Goal: Transaction & Acquisition: Obtain resource

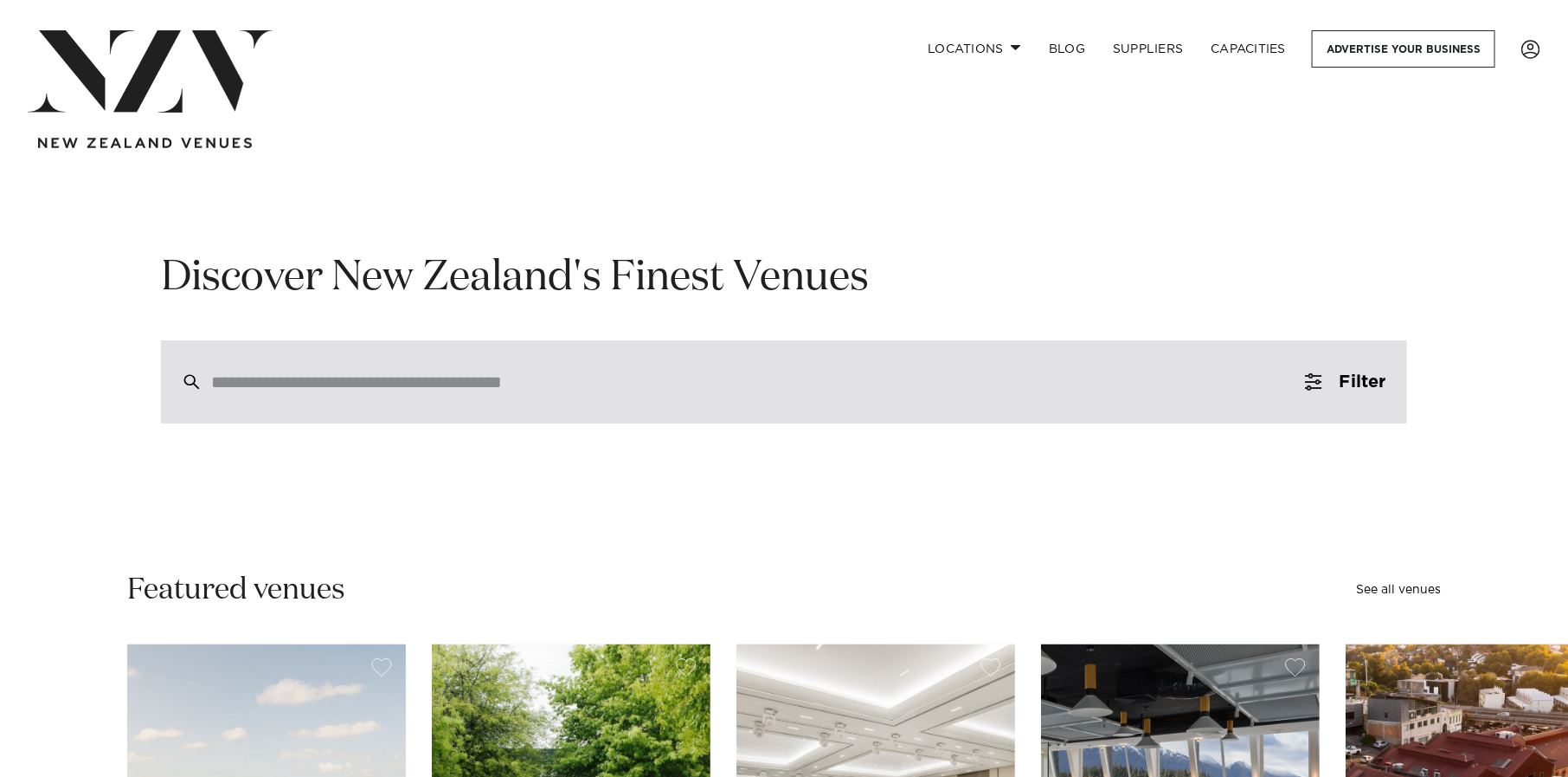
click at [620, 381] on input "search" at bounding box center [747, 381] width 1072 height 19
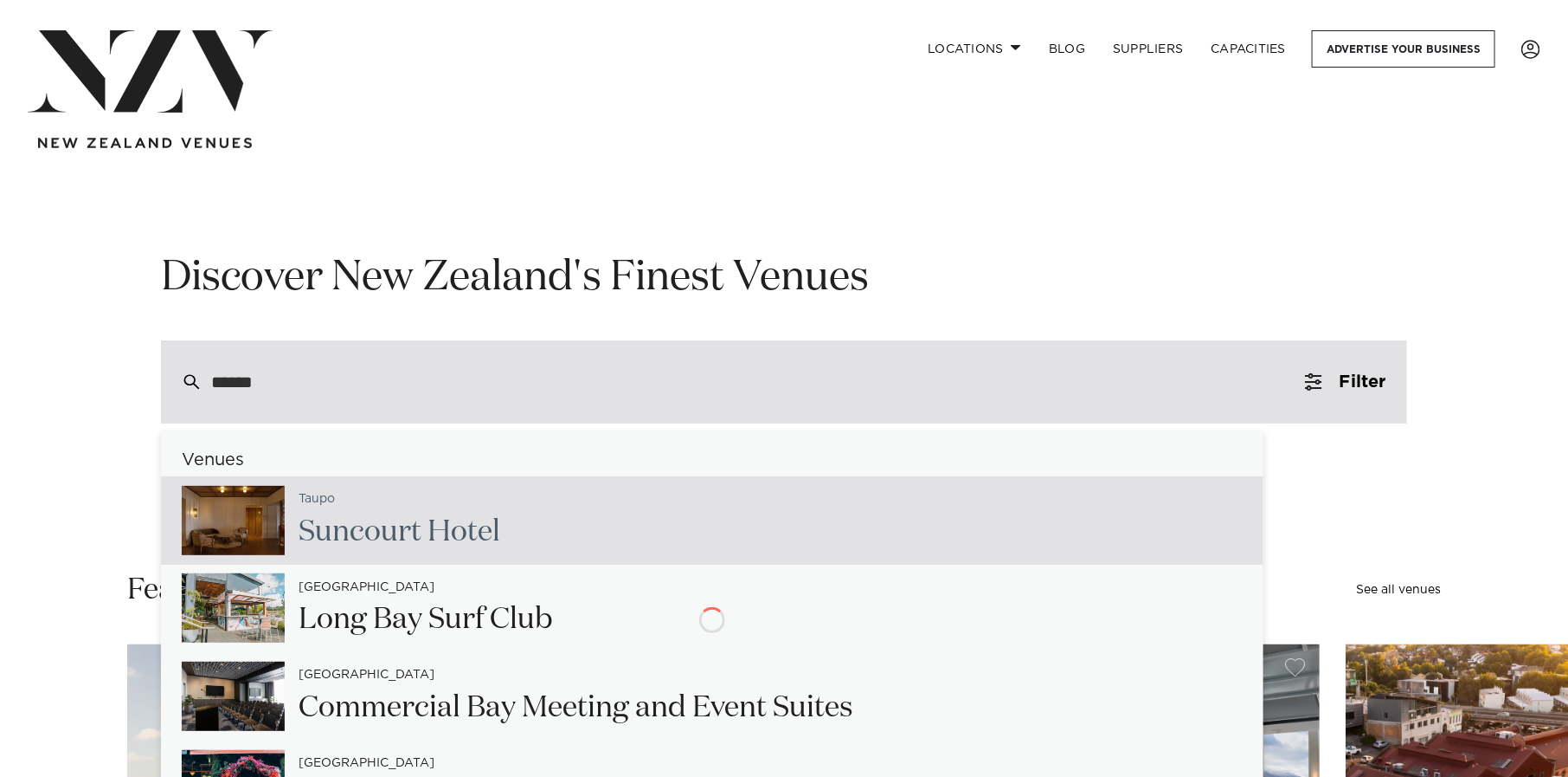
type input "******"
type input "**********"
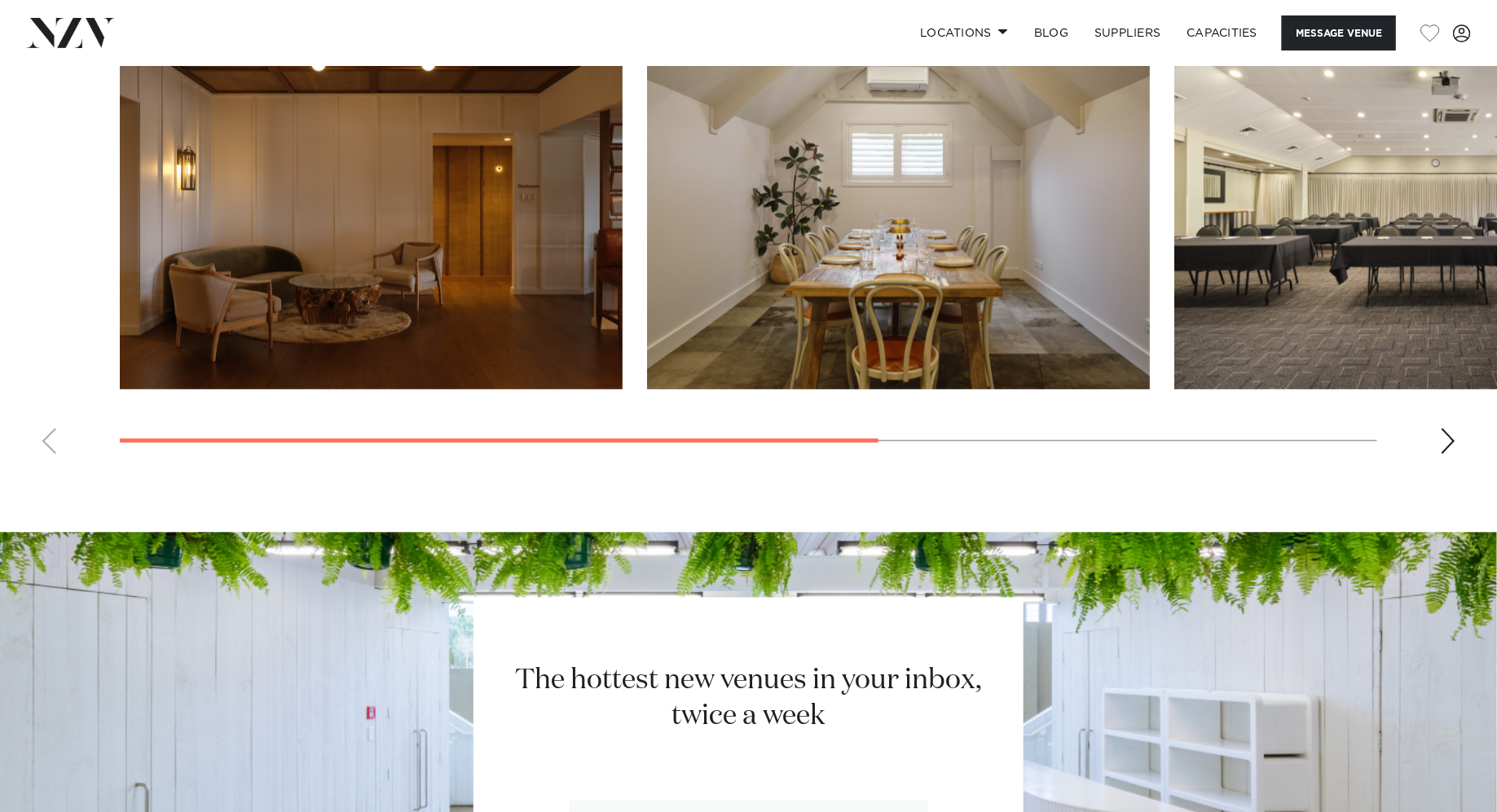
scroll to position [2054, 0]
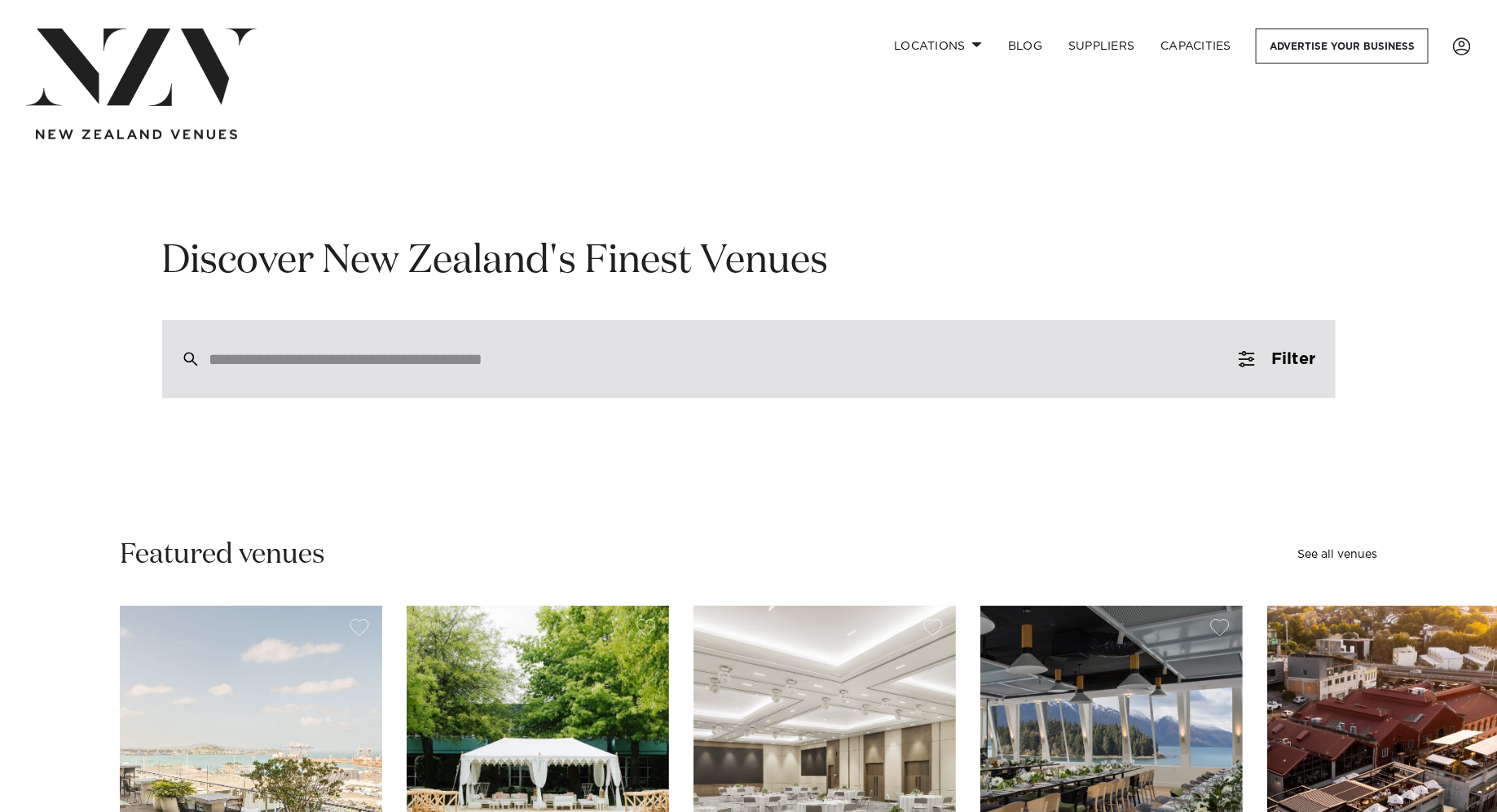
click at [525, 350] on input "search" at bounding box center [714, 359] width 1010 height 18
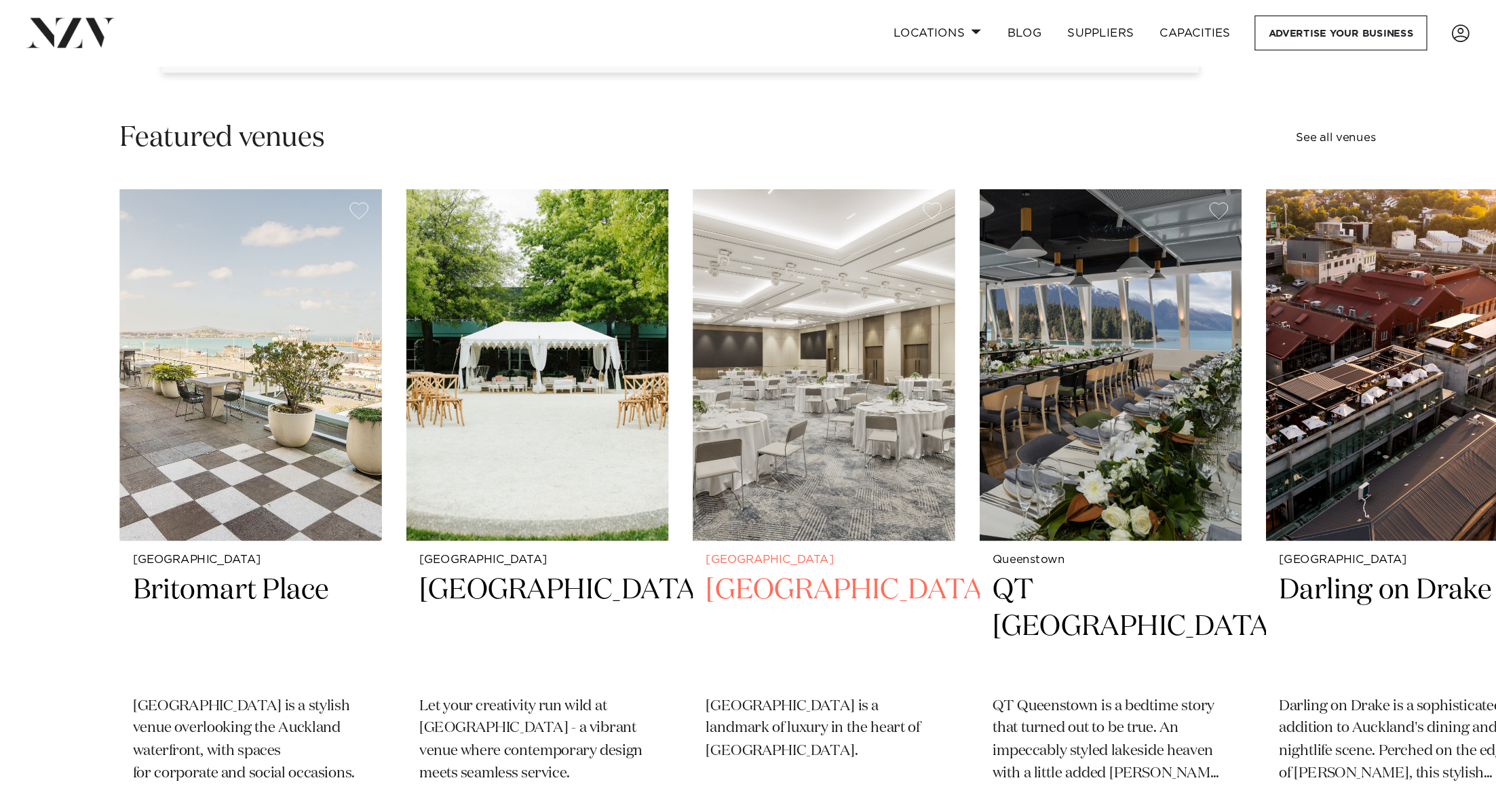
scroll to position [346, 0]
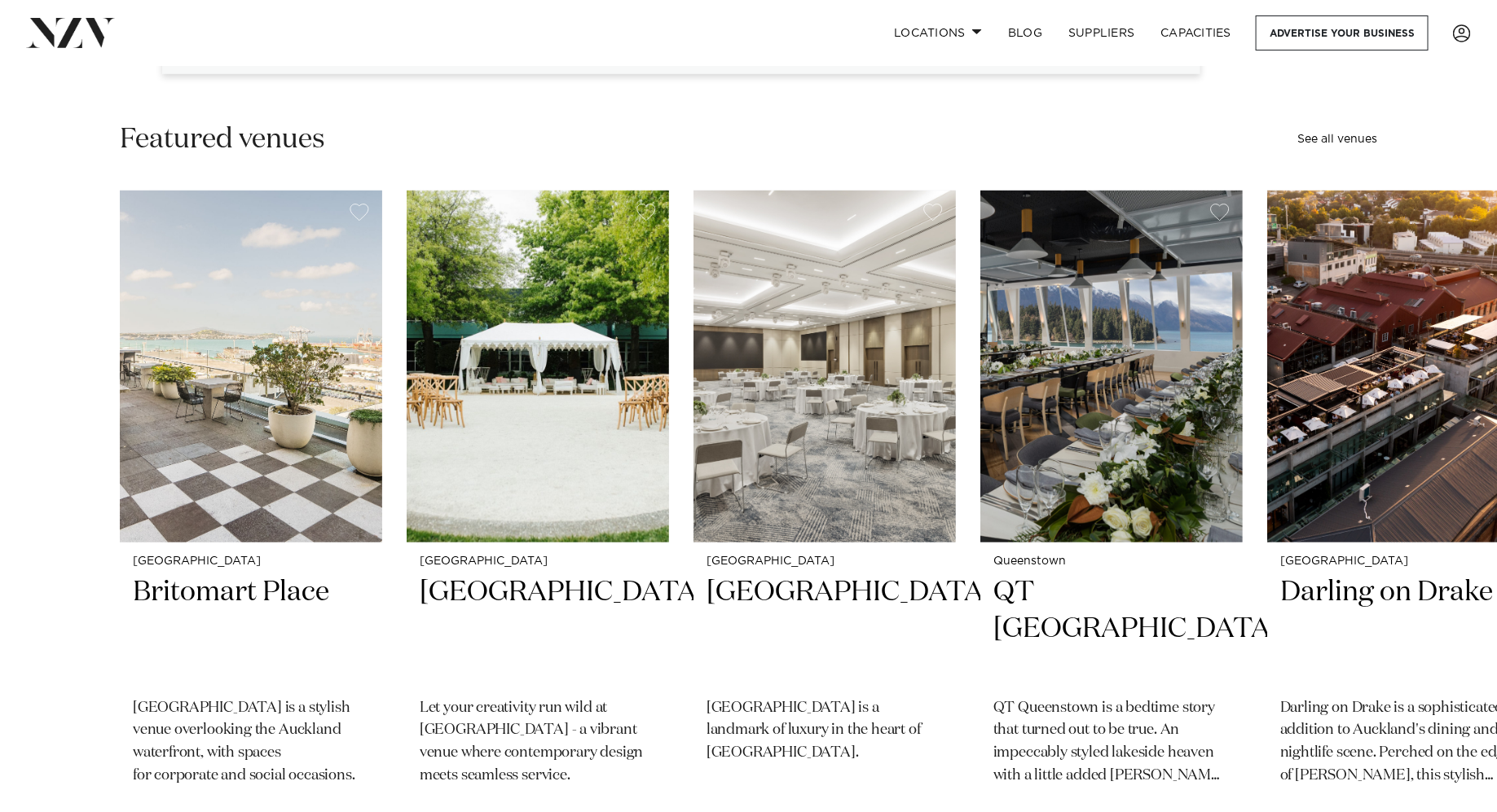
type input "******"
click at [1116, 142] on div "Featured venues See all venues" at bounding box center [749, 139] width 1258 height 36
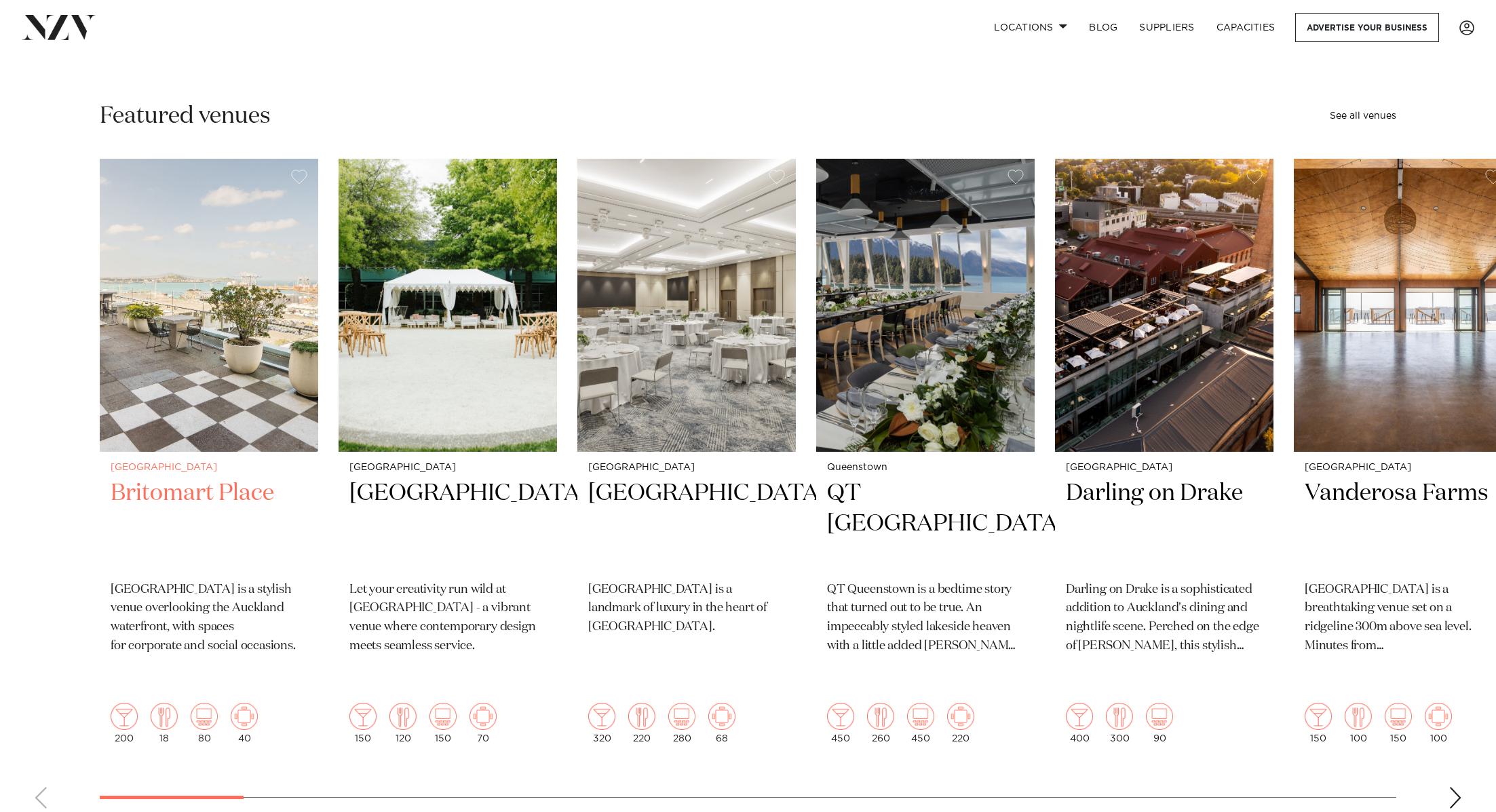
click at [214, 401] on img "1 / 49" at bounding box center [209, 306] width 219 height 293
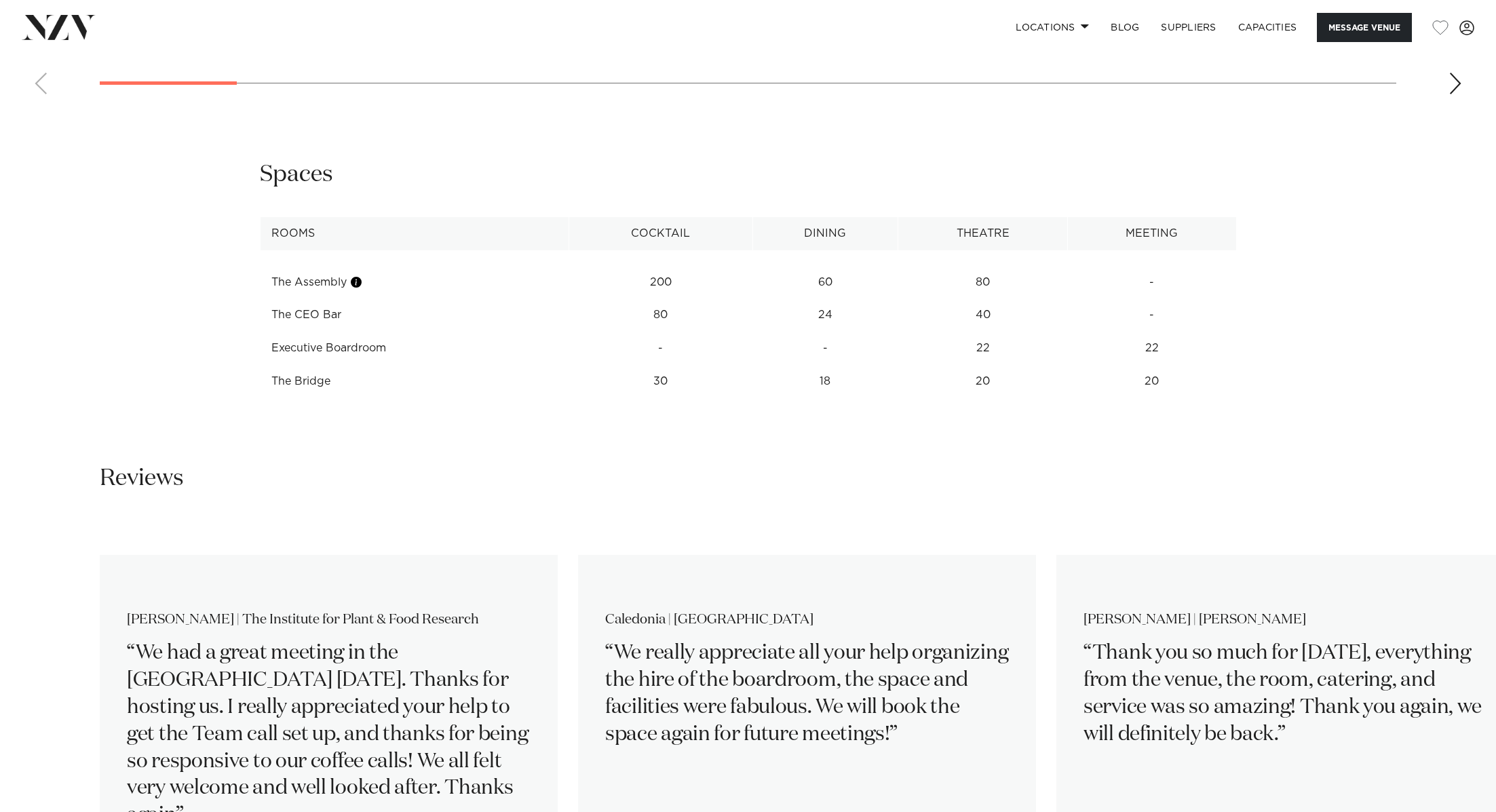
scroll to position [1902, 0]
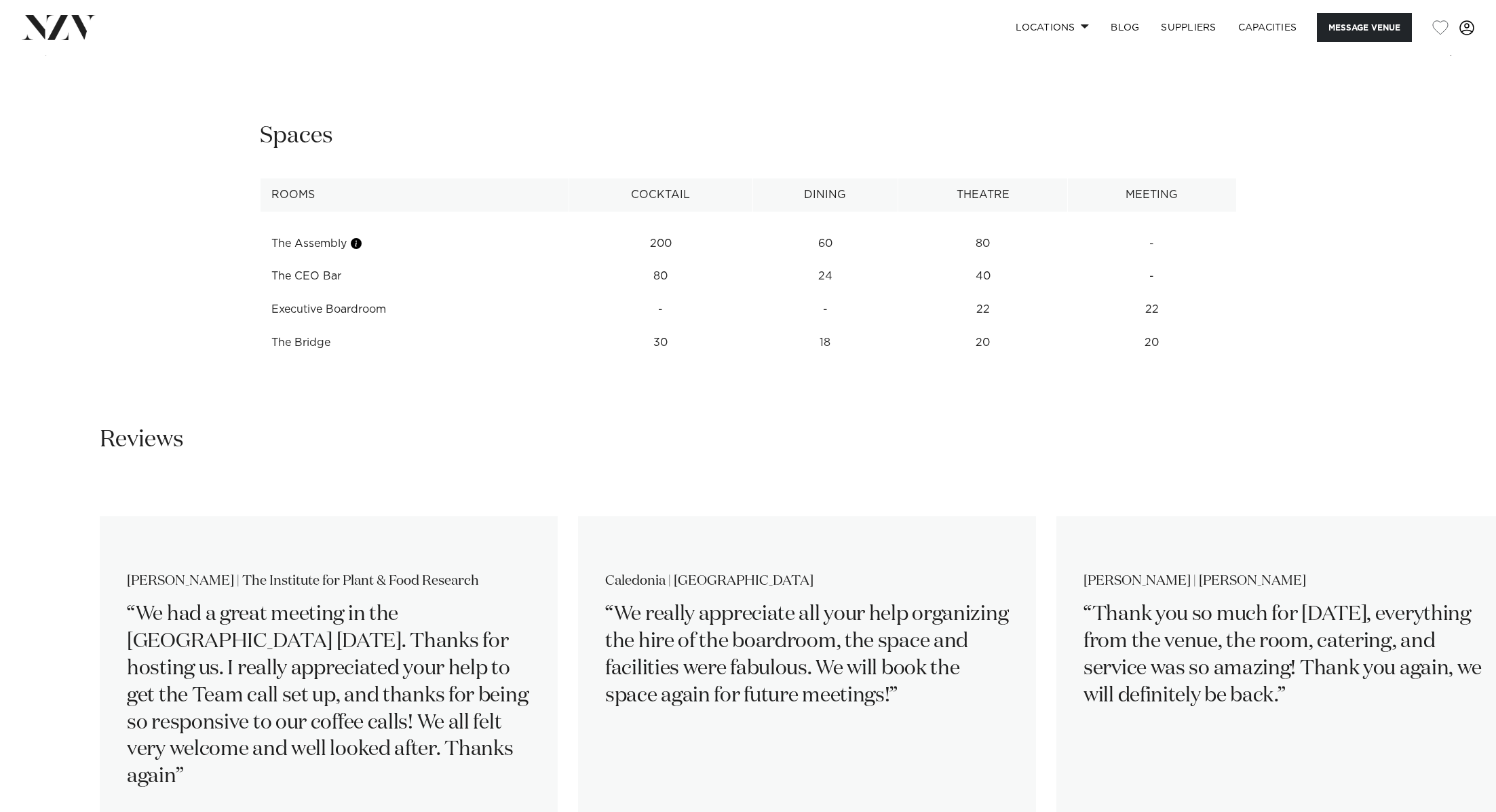
click at [1464, 29] on span at bounding box center [1466, 27] width 15 height 15
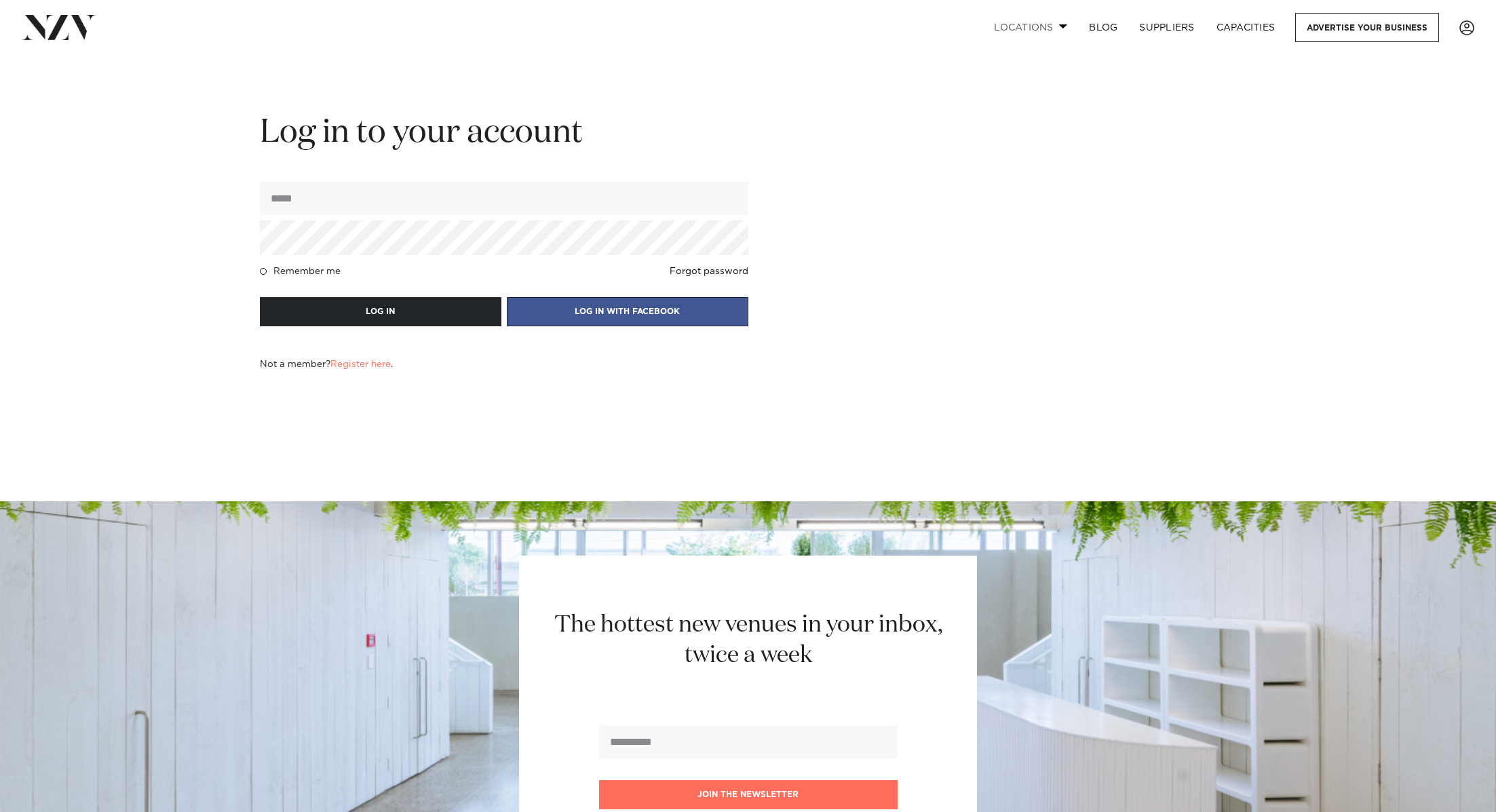
click at [1038, 23] on link "Locations" at bounding box center [1030, 28] width 95 height 29
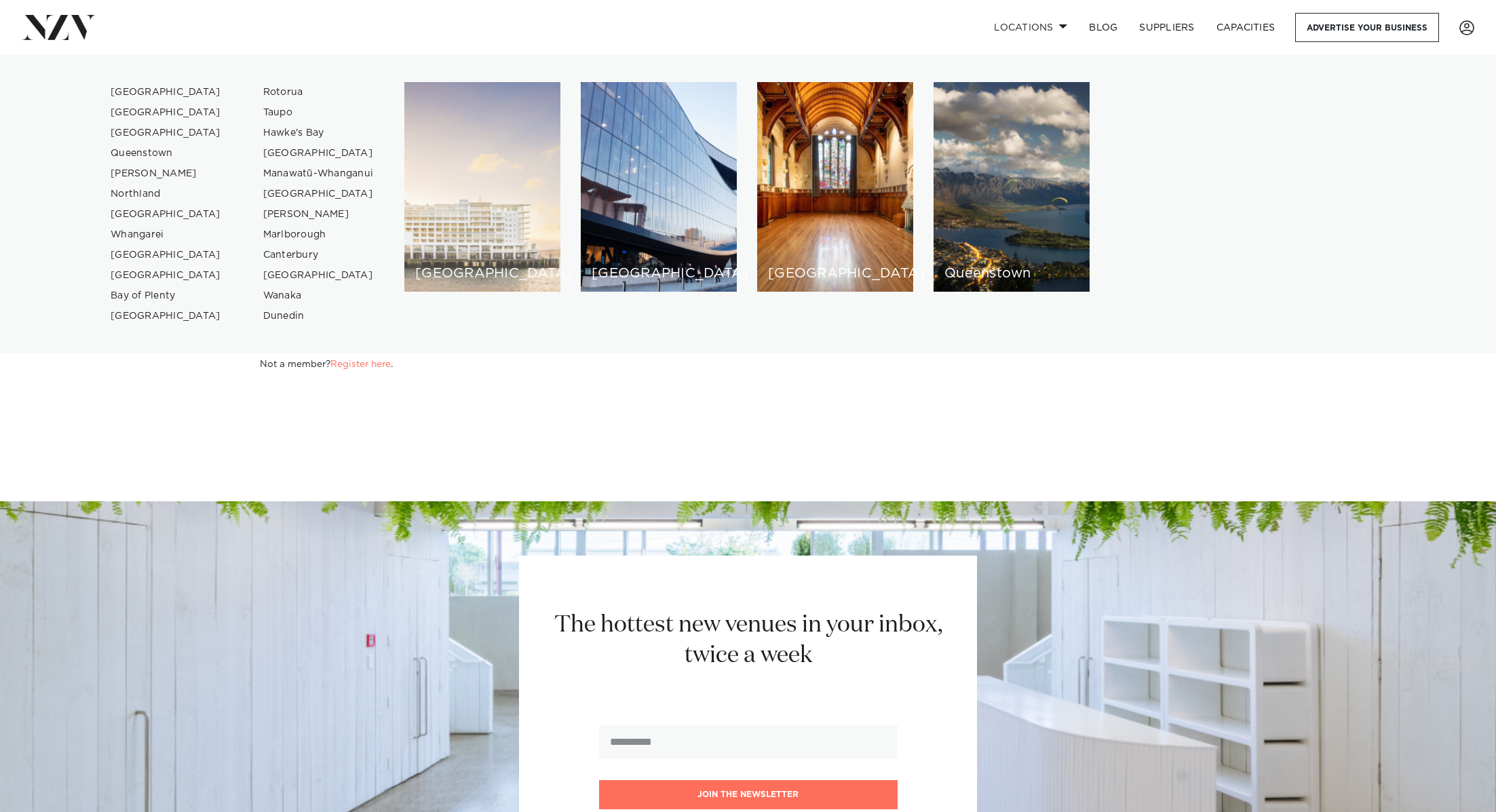
click at [472, 244] on div "[GEOGRAPHIC_DATA]" at bounding box center [482, 187] width 156 height 209
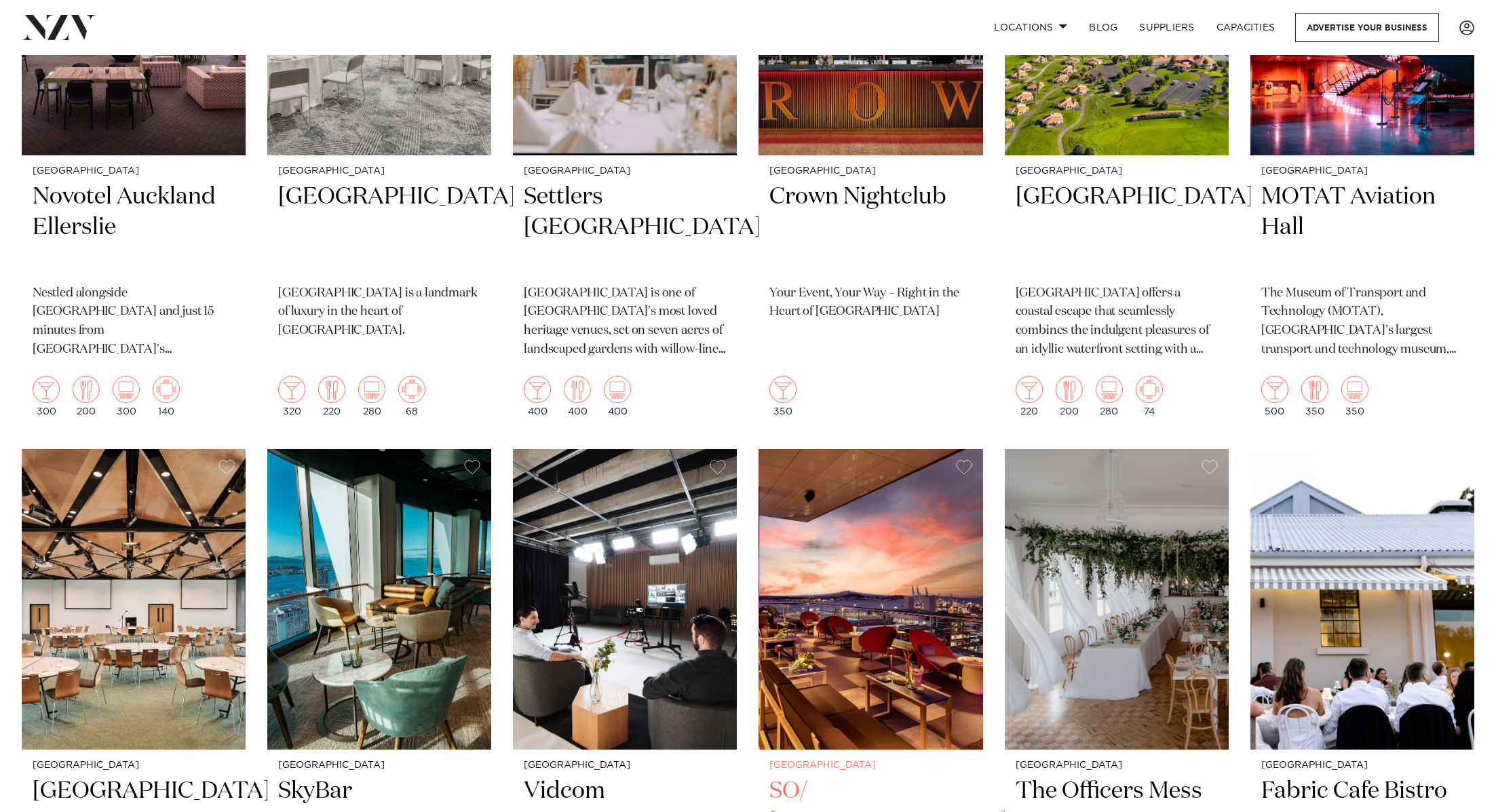
scroll to position [4048, 0]
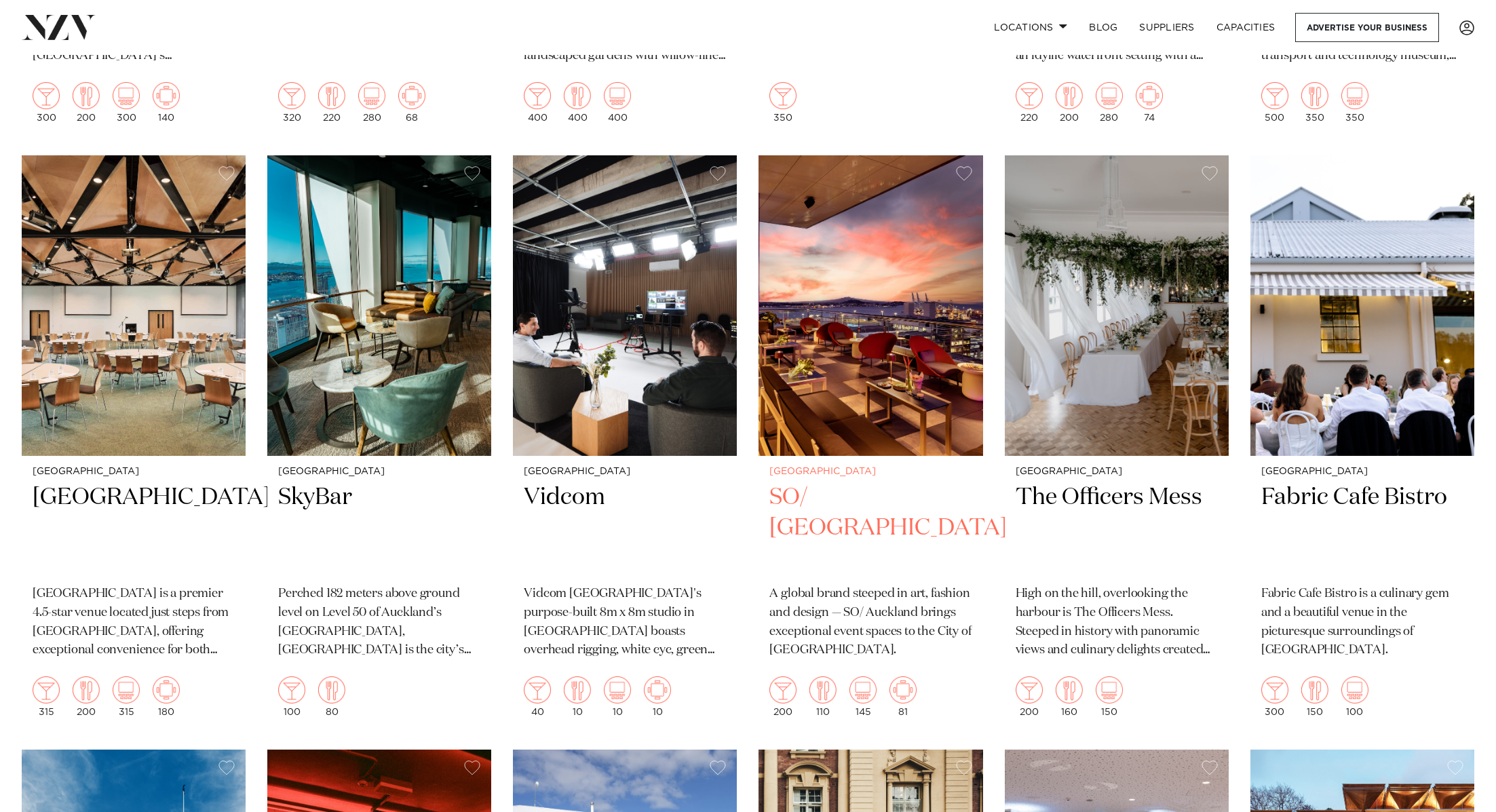
click at [912, 349] on img at bounding box center [870, 305] width 224 height 300
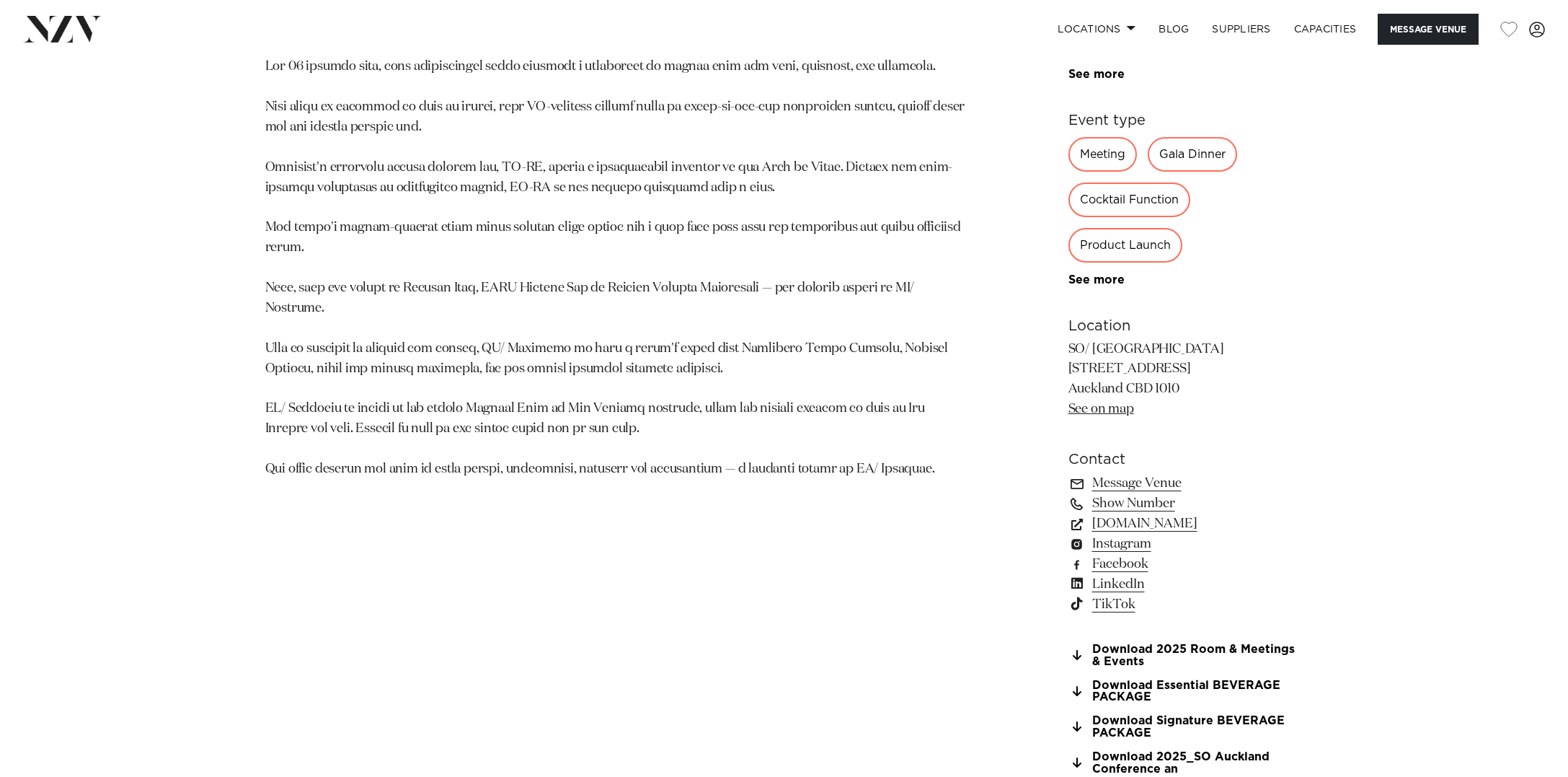
scroll to position [996, 0]
click at [1214, 645] on link "Download 2025 Room & Meetings & Events" at bounding box center [1185, 657] width 235 height 25
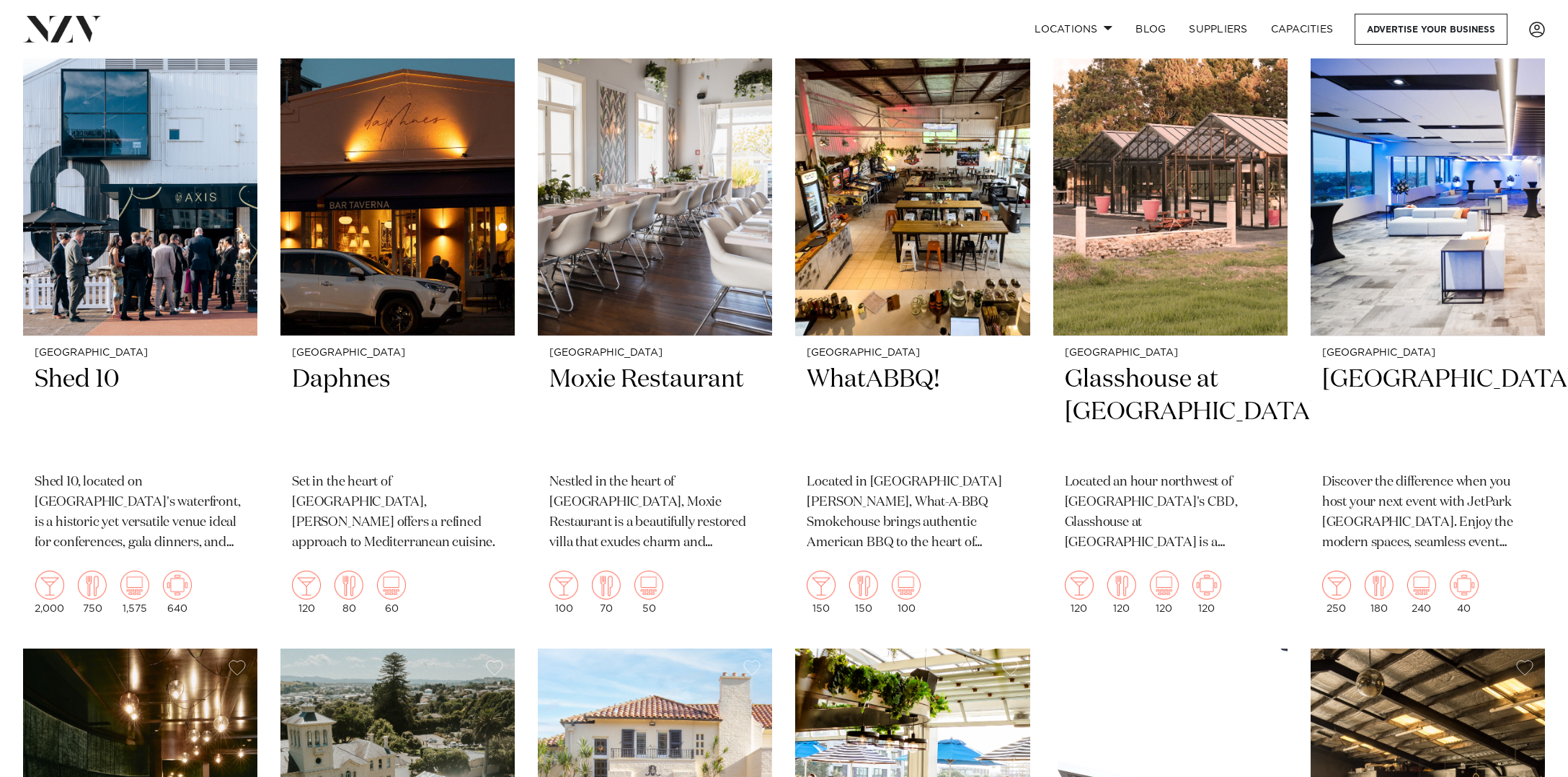
scroll to position [6271, 0]
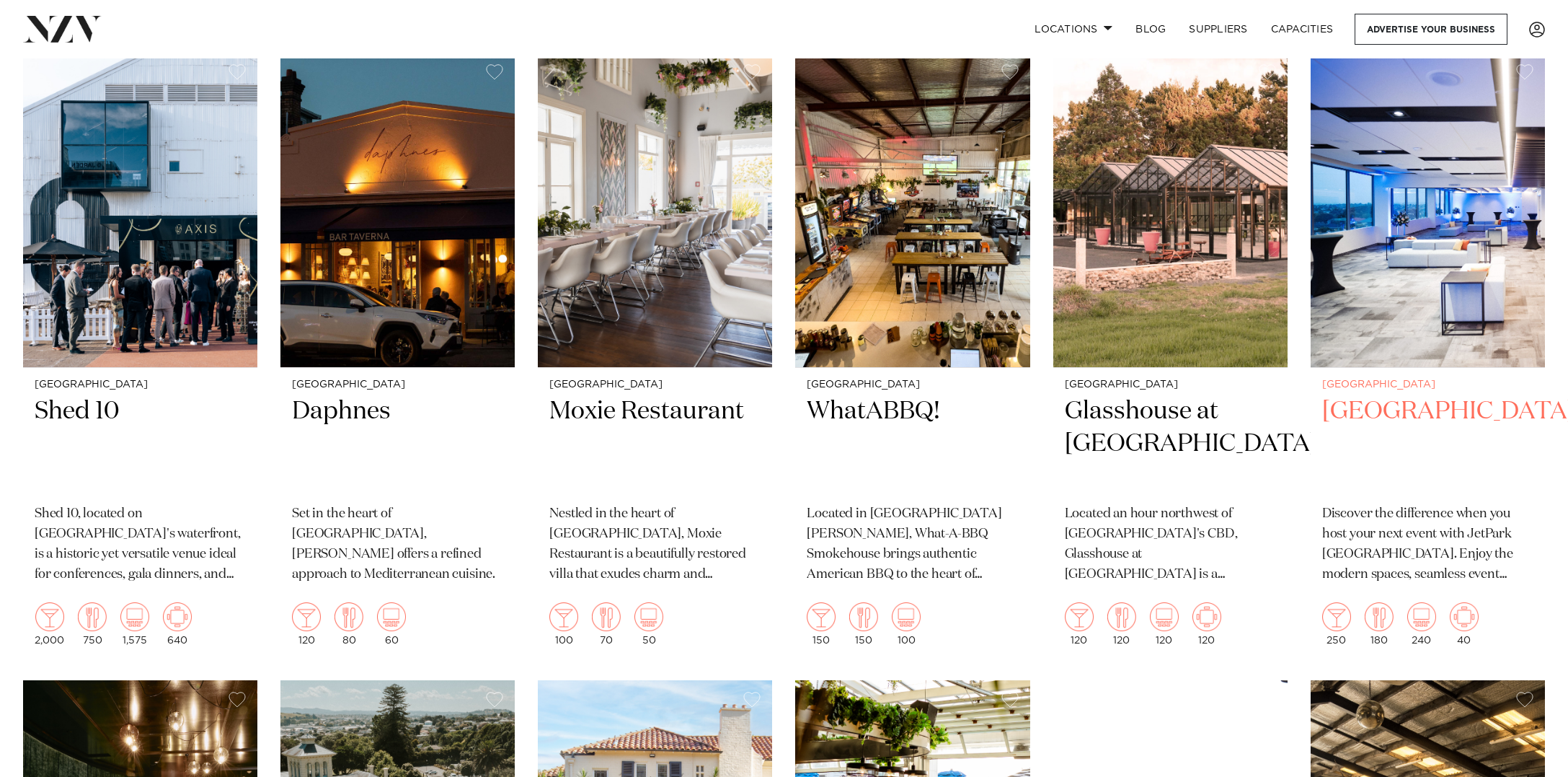
click at [1365, 198] on img at bounding box center [1428, 210] width 234 height 314
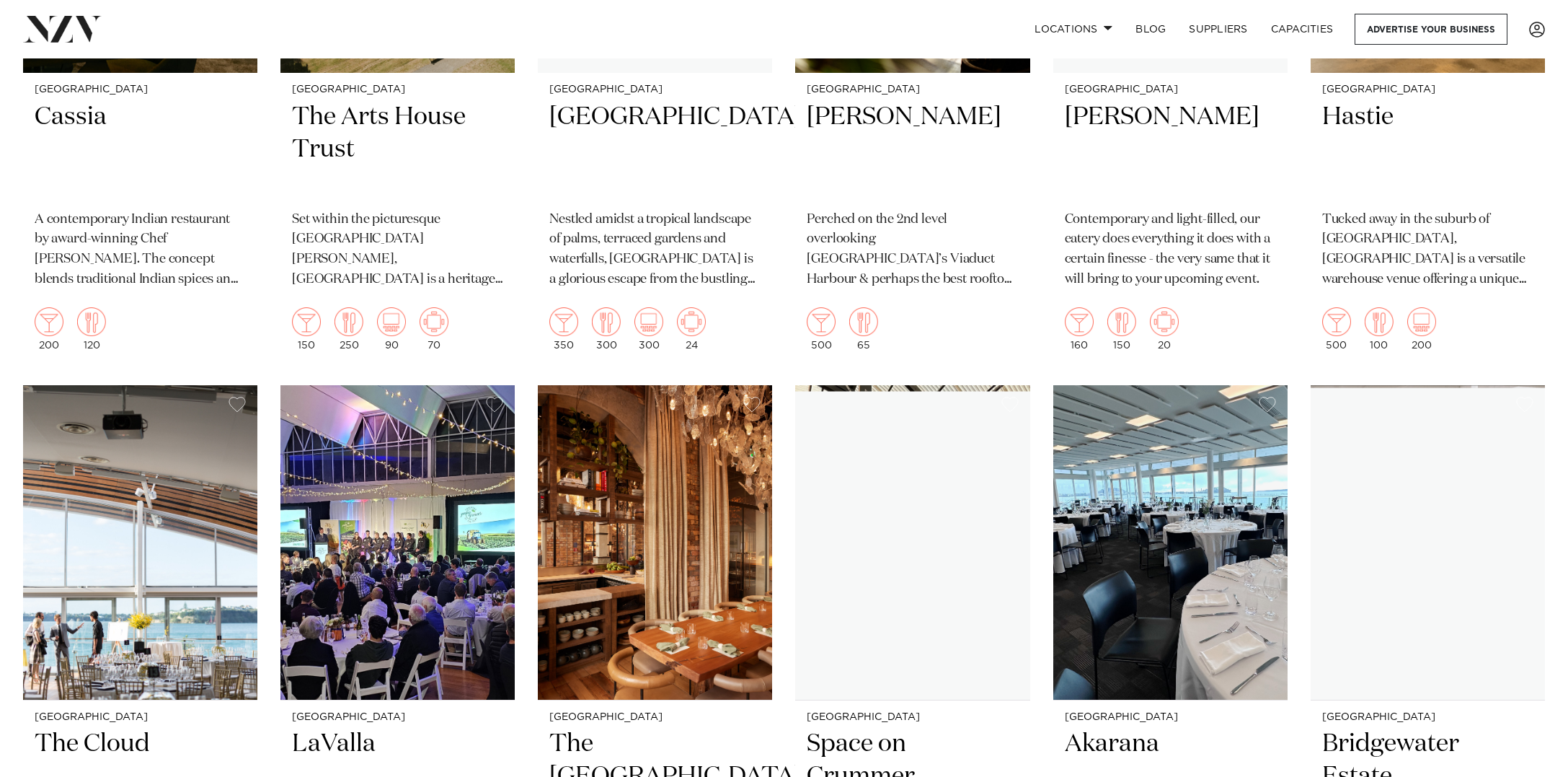
scroll to position [7308, 0]
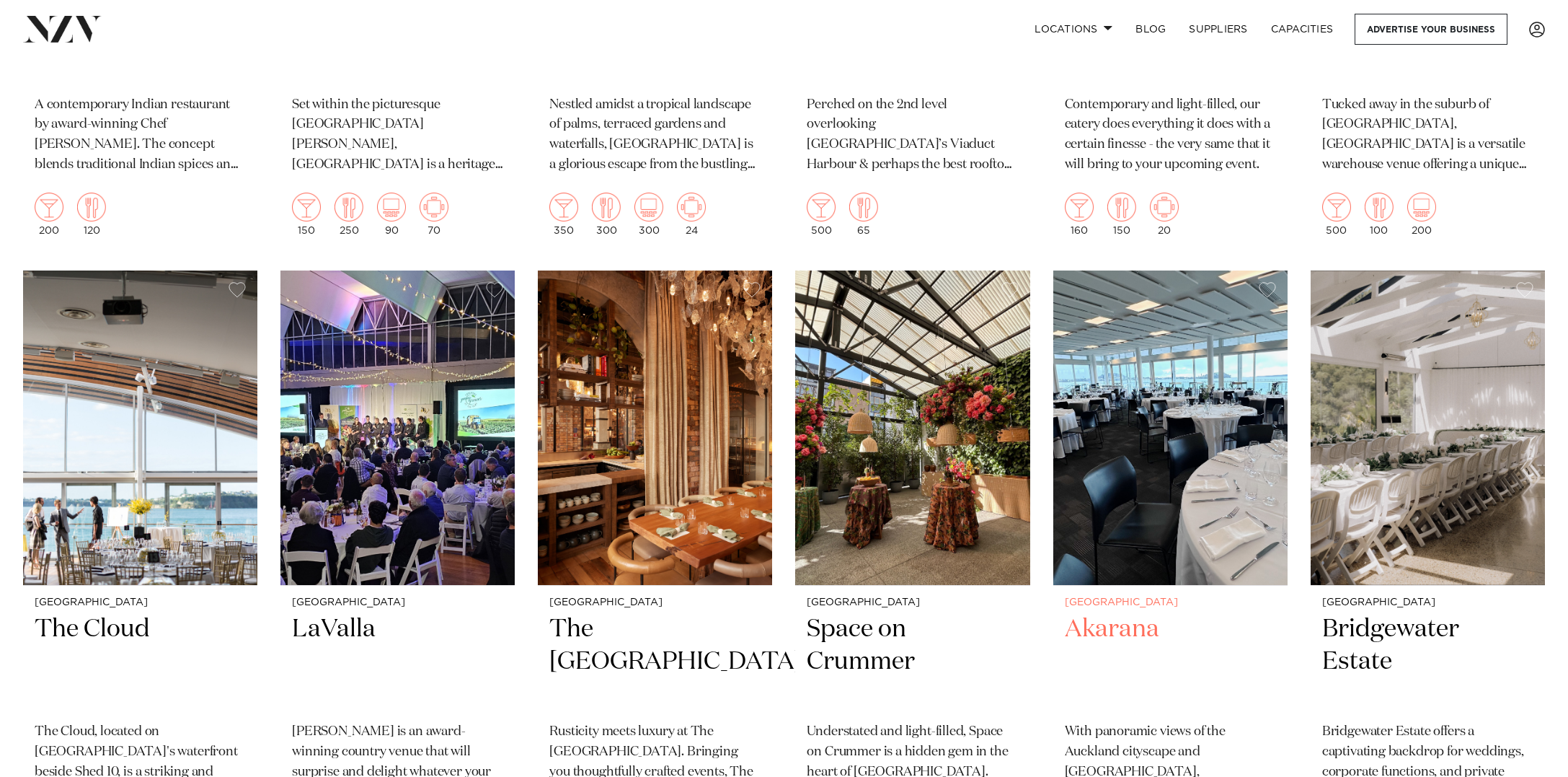
click at [1200, 399] on img at bounding box center [1171, 427] width 234 height 314
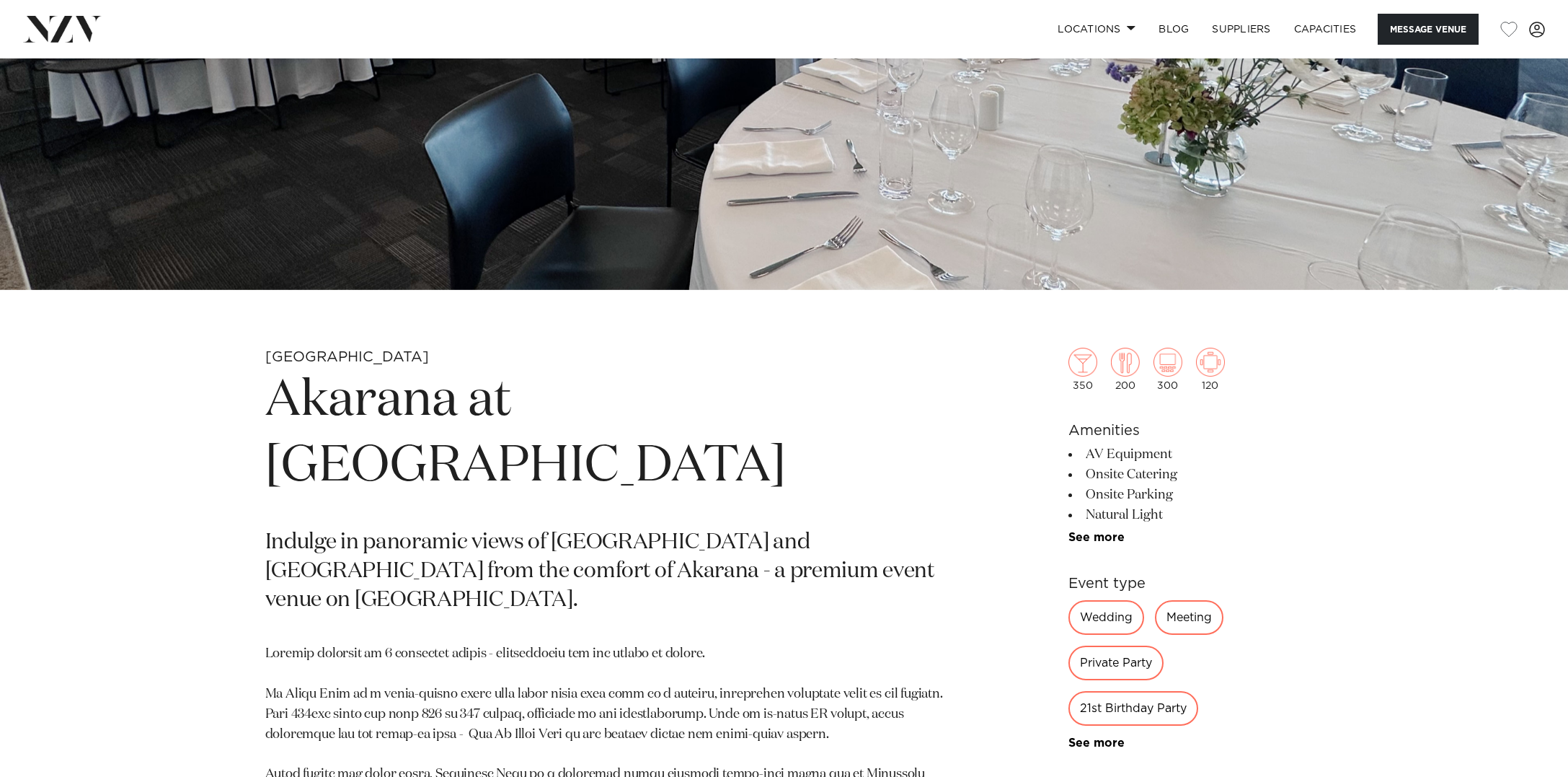
scroll to position [728, 0]
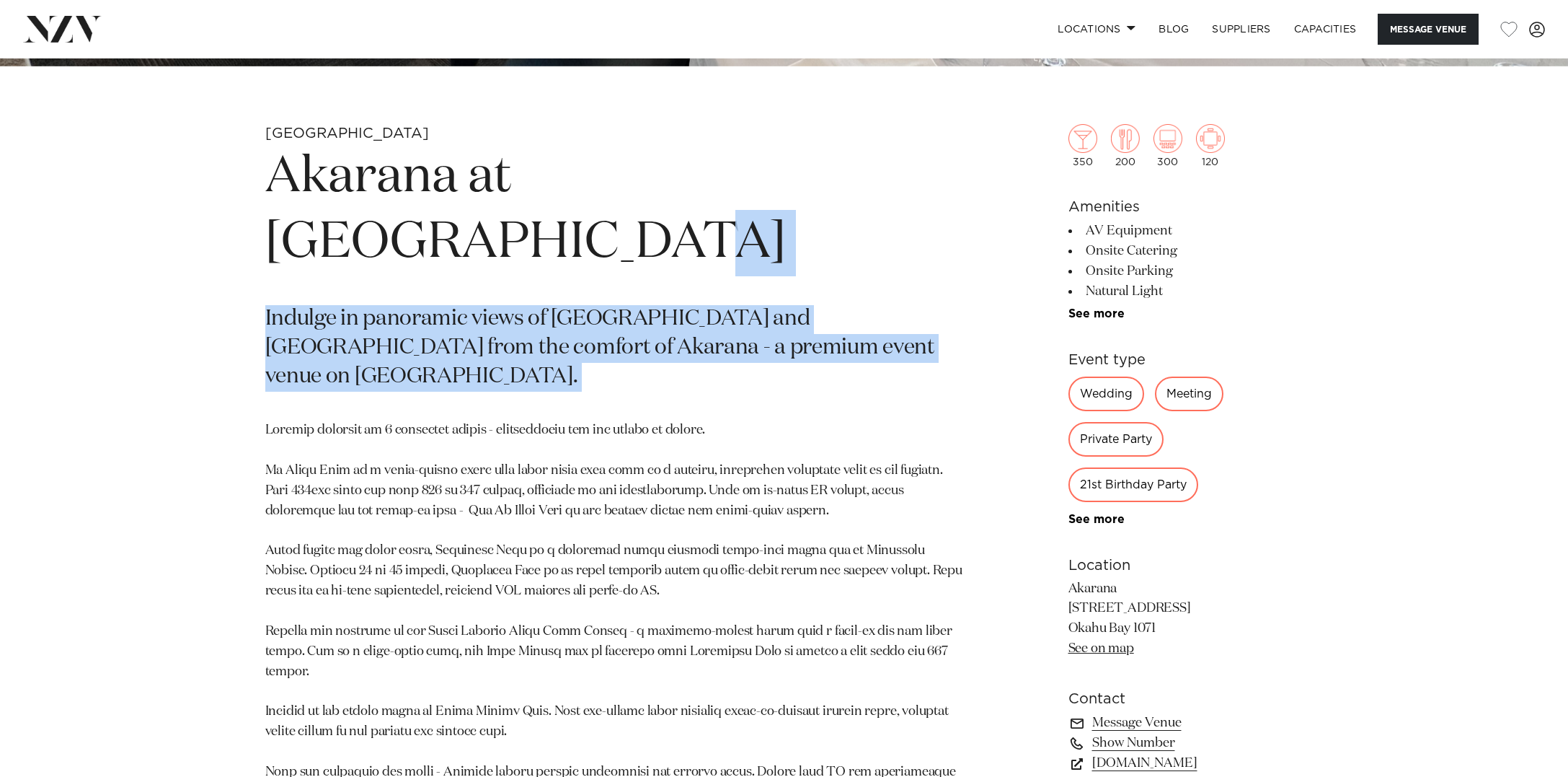
drag, startPoint x: 259, startPoint y: 249, endPoint x: 820, endPoint y: 377, distance: 575.4
click at [820, 377] on div "Auckland Akarana at [GEOGRAPHIC_DATA] Indulge in panoramic views of [GEOGRAPHIC…" at bounding box center [784, 582] width 1228 height 917
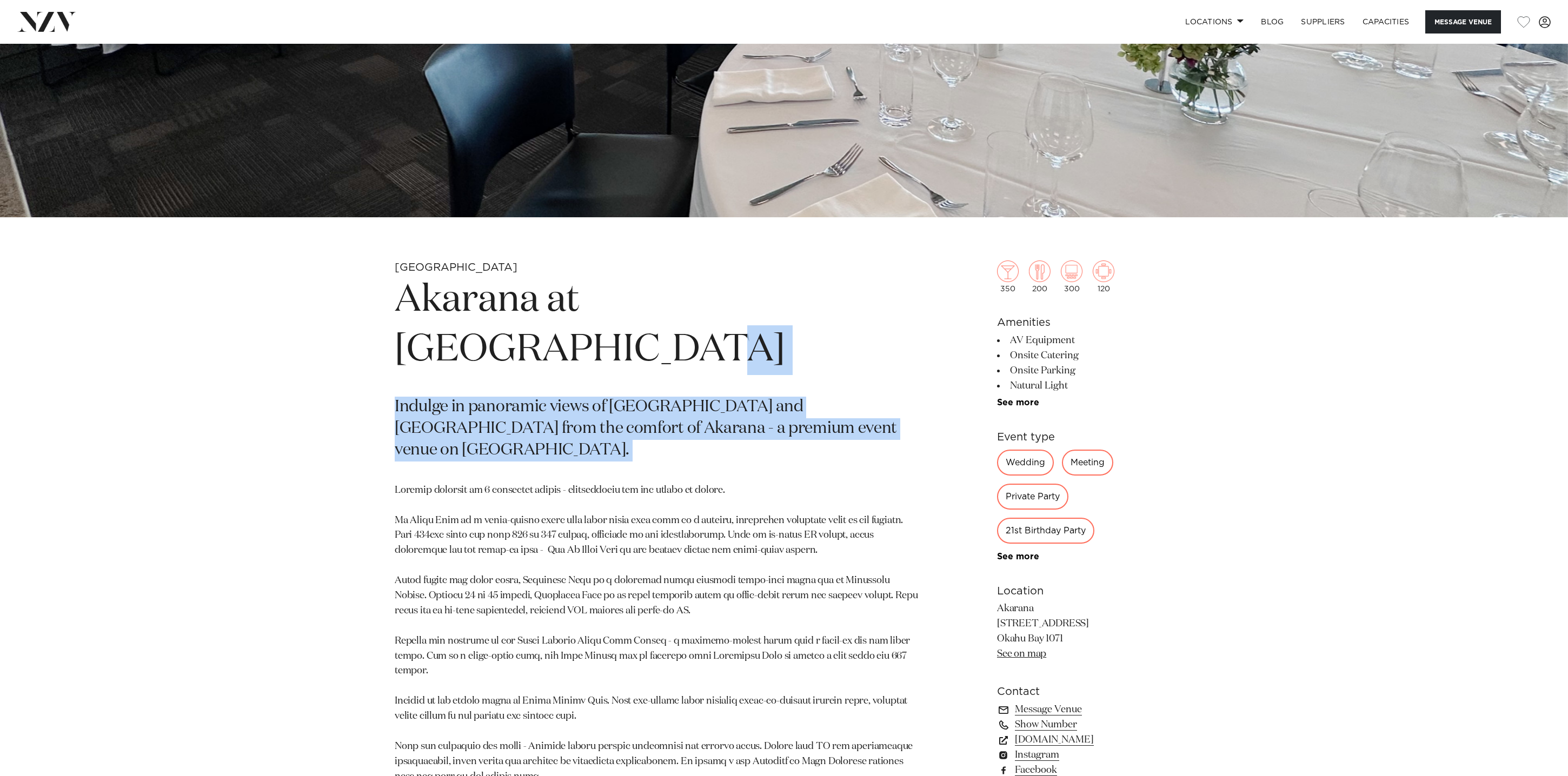
scroll to position [748, 0]
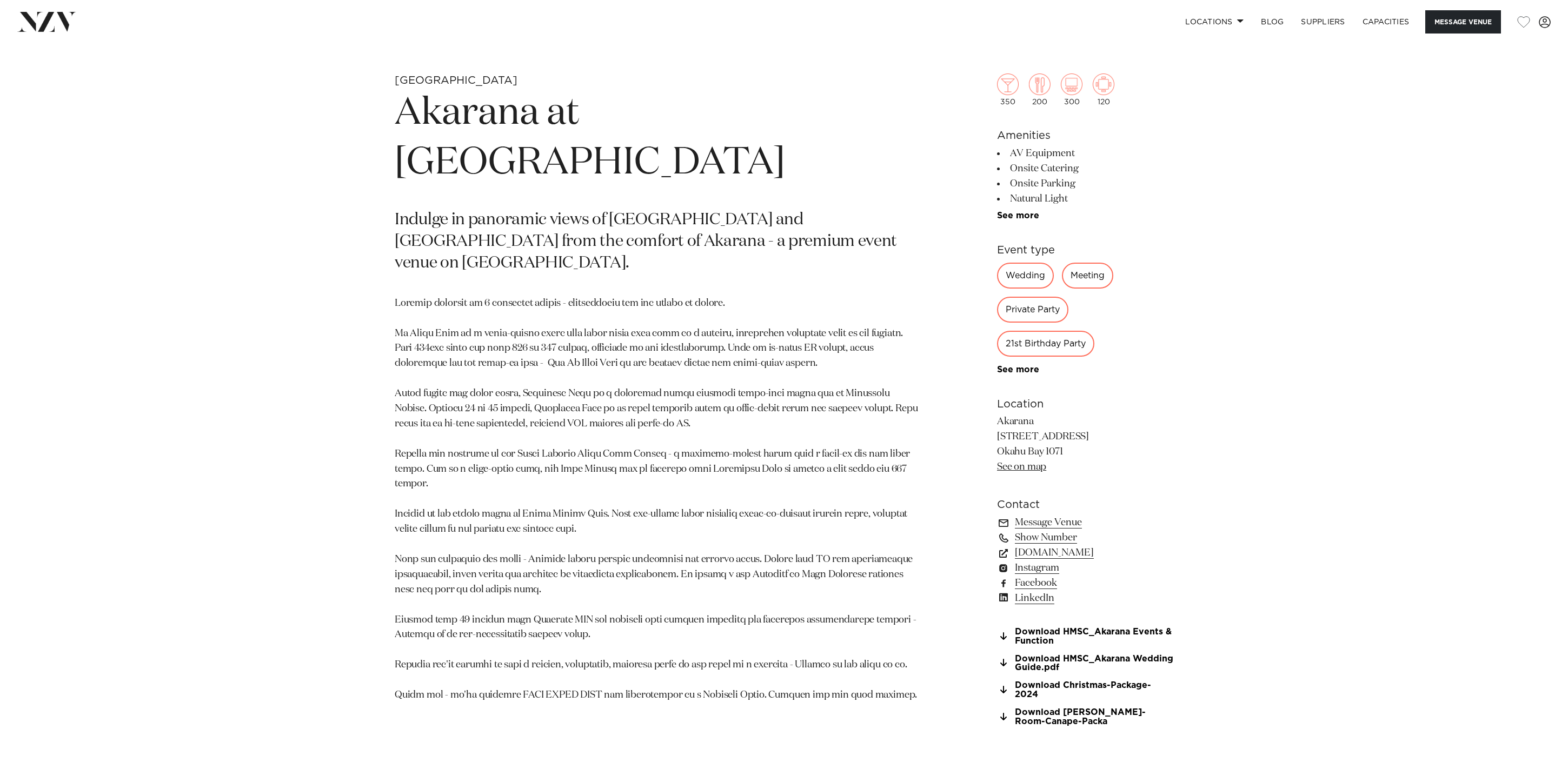
click at [1176, 340] on div "Auckland Akarana at [GEOGRAPHIC_DATA] Indulge in panoramic views of [GEOGRAPHIC…" at bounding box center [784, 417] width 920 height 687
